Goal: Task Accomplishment & Management: Manage account settings

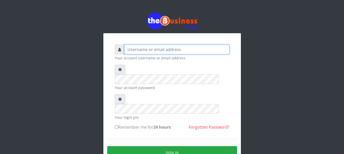
click at [128, 51] on input "text" at bounding box center [176, 50] width 105 height 10
type input "GOLABICHI"
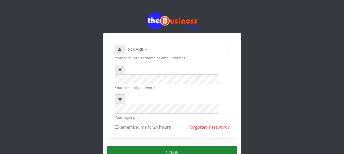
click at [157, 147] on button "Sign in" at bounding box center [172, 153] width 130 height 13
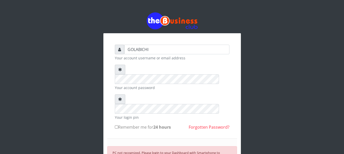
click at [125, 124] on label "Remember me for 24 hours" at bounding box center [143, 127] width 56 height 6
click at [118, 126] on input "Remember me for 24 hours" at bounding box center [116, 127] width 3 height 3
checkbox input "true"
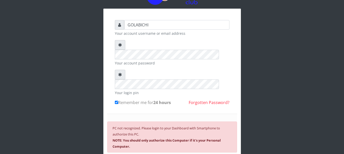
scroll to position [30, 0]
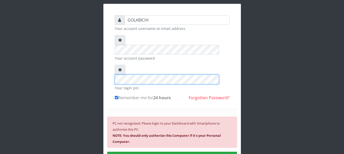
scroll to position [0, 0]
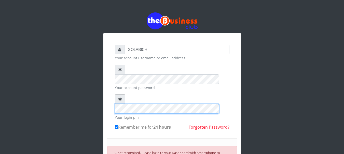
click at [135, 0] on html "GOLABICHI Your account username or email address Your account password Your log…" at bounding box center [172, 118] width 344 height 236
click at [125, 95] on div at bounding box center [172, 104] width 114 height 19
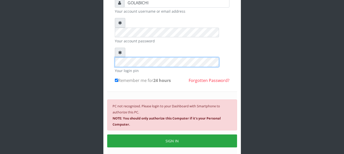
scroll to position [62, 0]
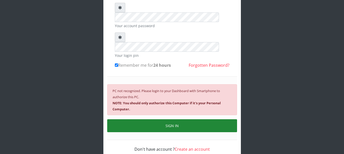
click at [193, 120] on button "SIGN IN" at bounding box center [172, 126] width 130 height 13
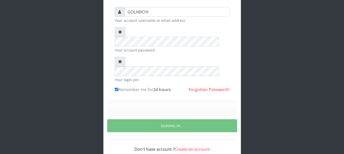
scroll to position [27, 0]
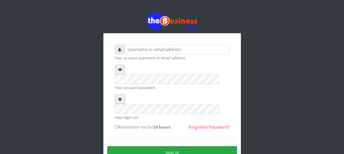
scroll to position [27, 0]
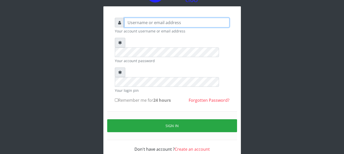
click at [138, 22] on input "text" at bounding box center [176, 23] width 105 height 10
type input "g"
type input "GOLABICHI"
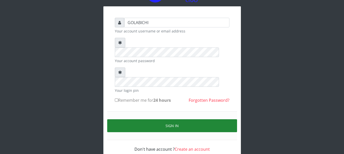
click at [144, 120] on button "Sign in" at bounding box center [172, 126] width 130 height 13
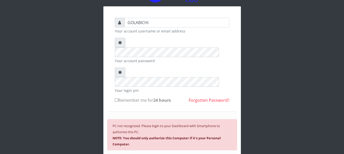
click at [123, 97] on label "Remember me for 24 hours" at bounding box center [143, 100] width 56 height 6
click at [118, 99] on input "Remember me for 24 hours" at bounding box center [116, 100] width 3 height 3
checkbox input "true"
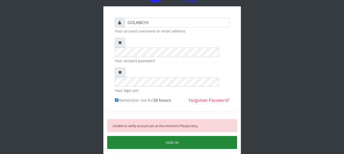
click at [151, 136] on button "SIGN IN" at bounding box center [172, 142] width 130 height 13
